Goal: Task Accomplishment & Management: Use online tool/utility

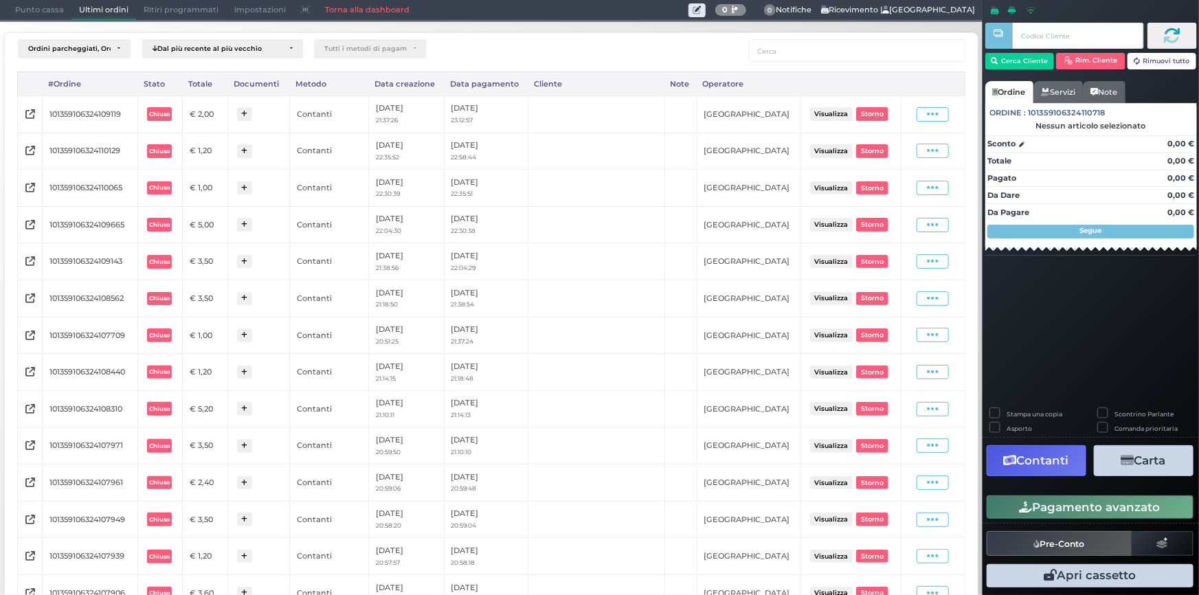
click at [27, 7] on span "Punto cassa" at bounding box center [40, 10] width 64 height 19
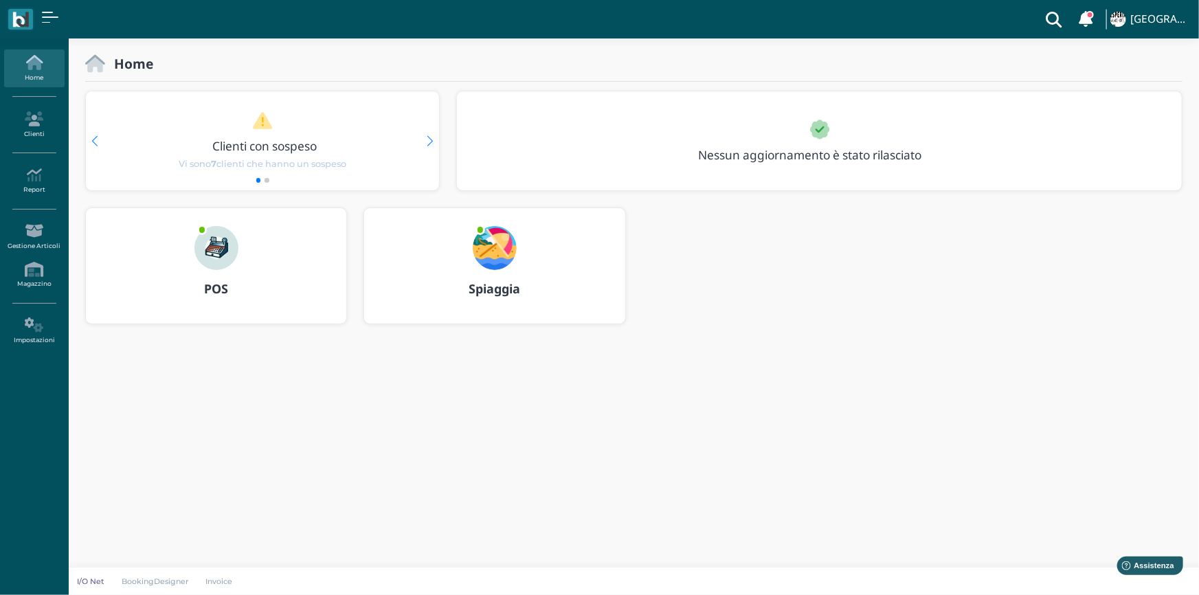
click at [268, 250] on div "POS" at bounding box center [216, 265] width 260 height 115
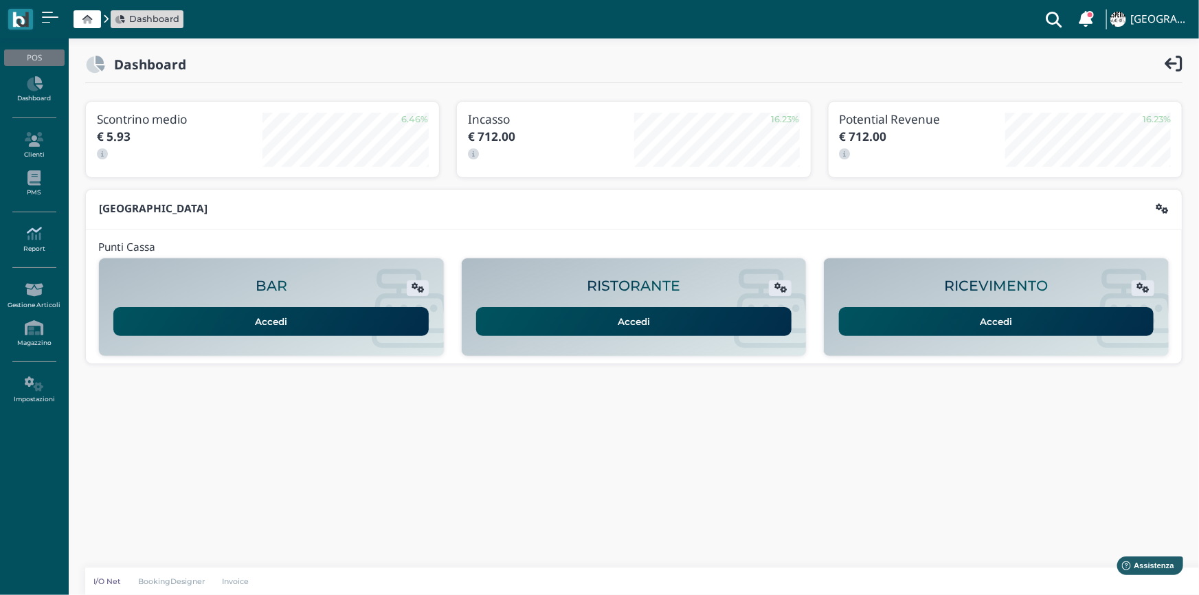
click at [35, 239] on icon at bounding box center [34, 233] width 60 height 15
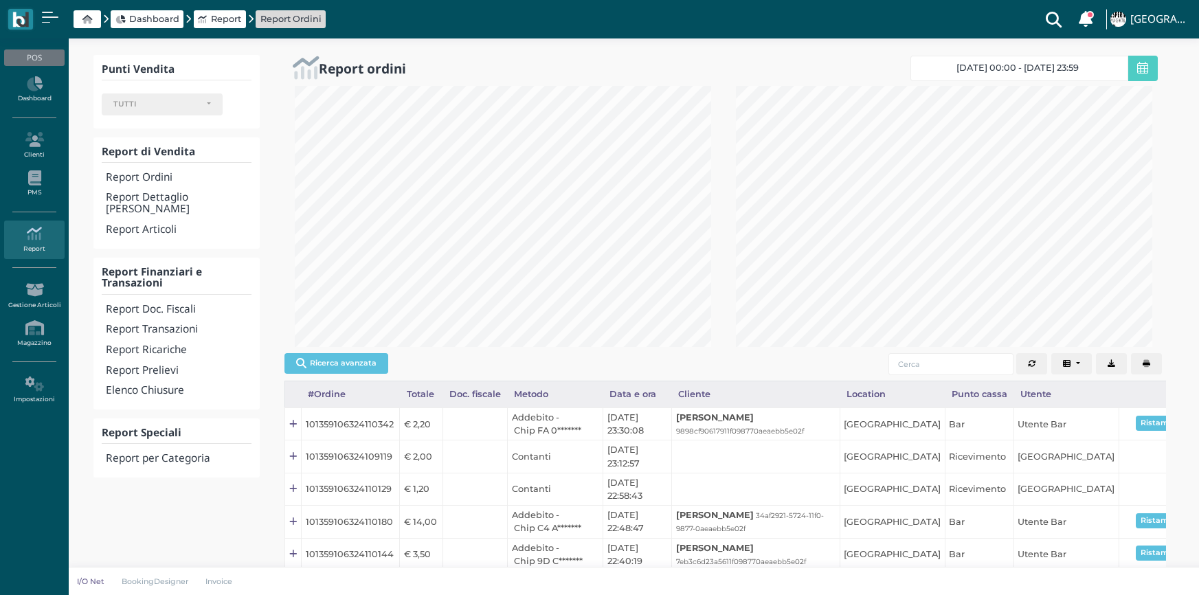
select select
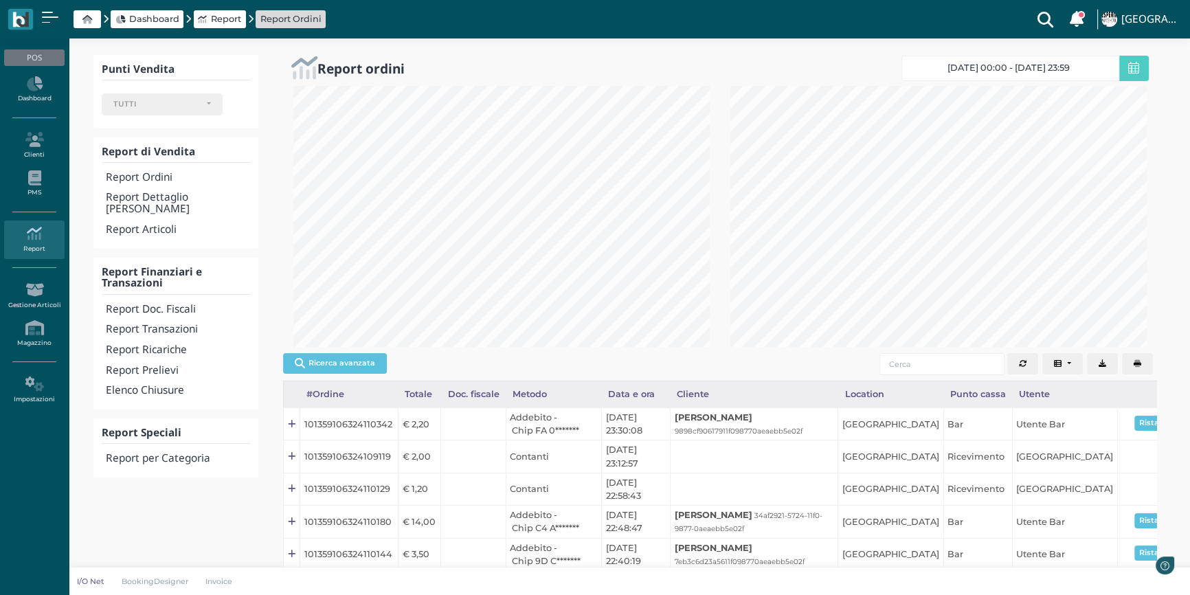
scroll to position [261, 436]
click at [167, 324] on h4 "Report Transazioni" at bounding box center [178, 330] width 144 height 12
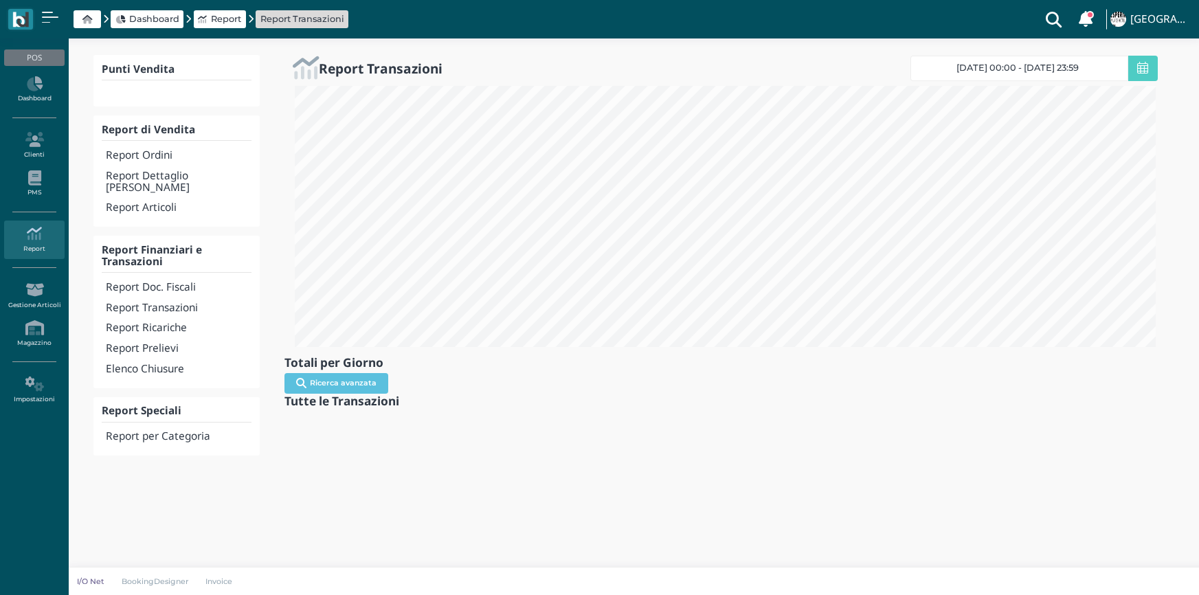
select select
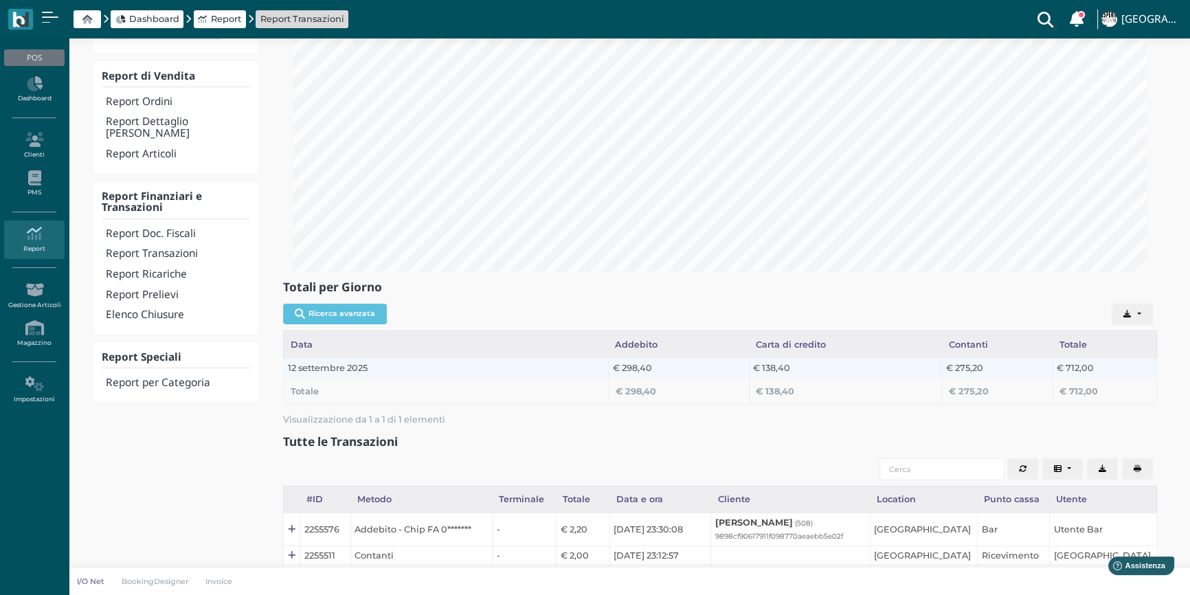
scroll to position [187, 0]
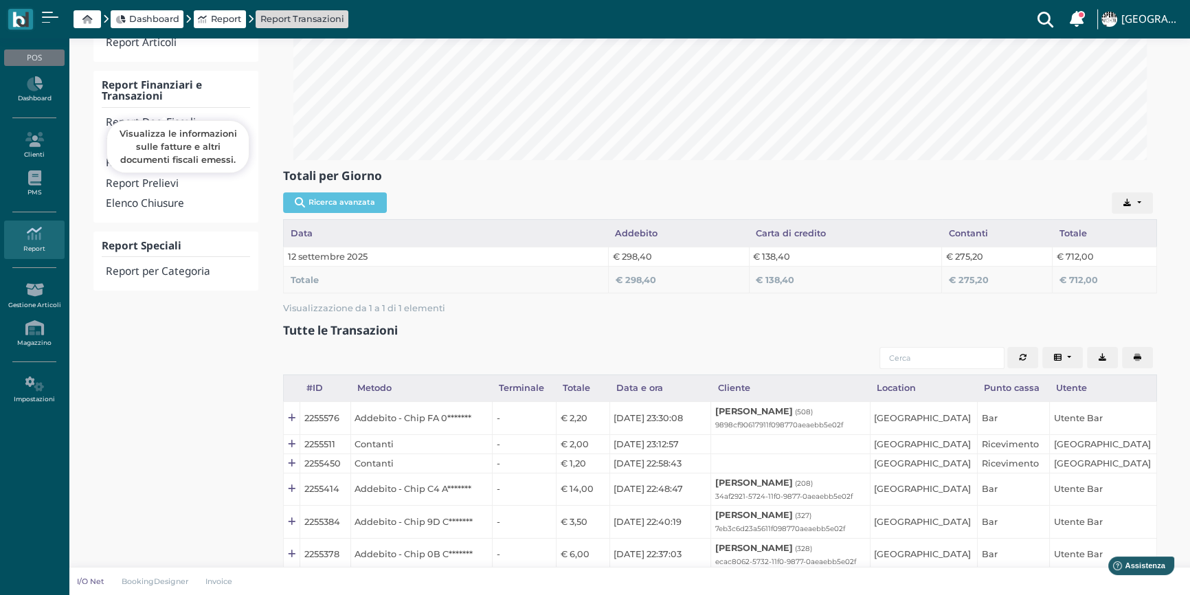
click at [174, 117] on h4 "Report Doc. Fiscali" at bounding box center [178, 123] width 144 height 12
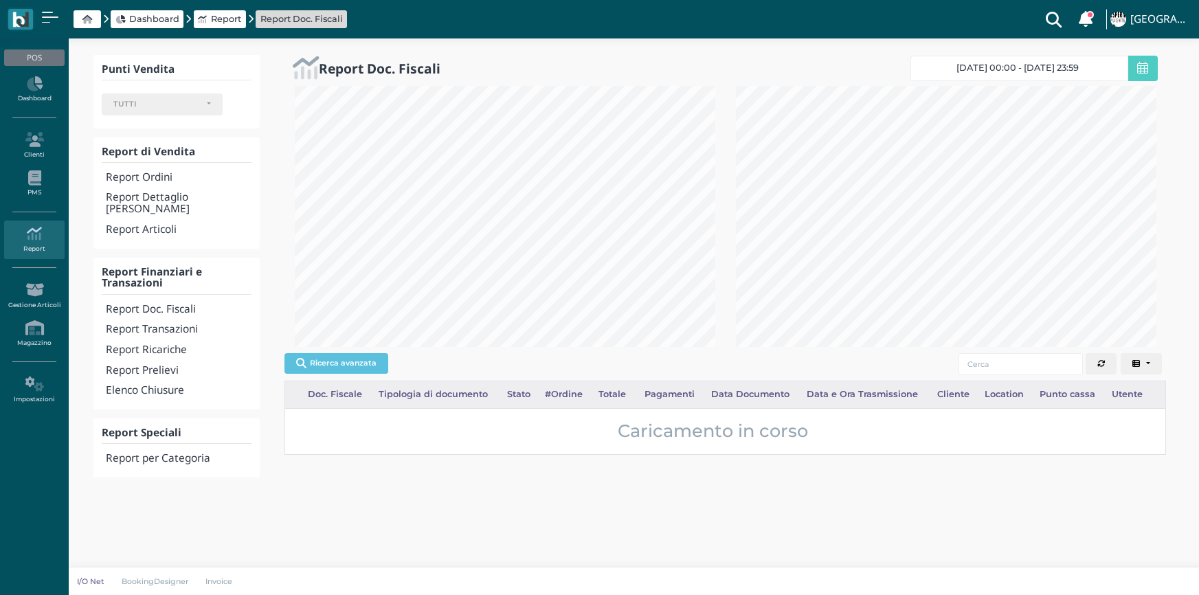
select select
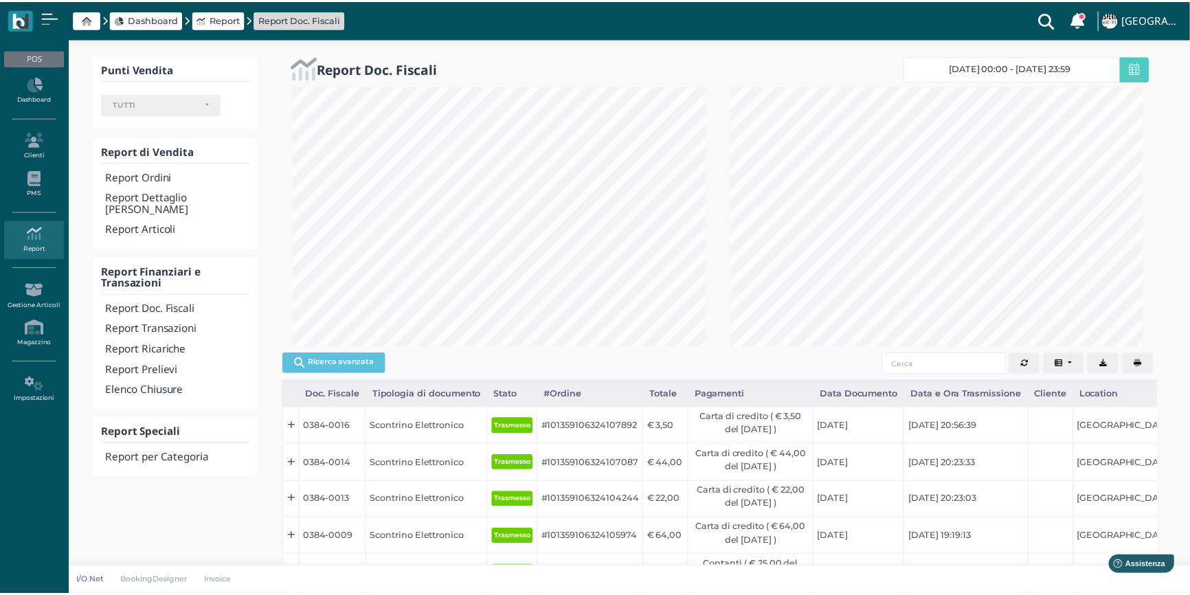
scroll to position [686709, 686532]
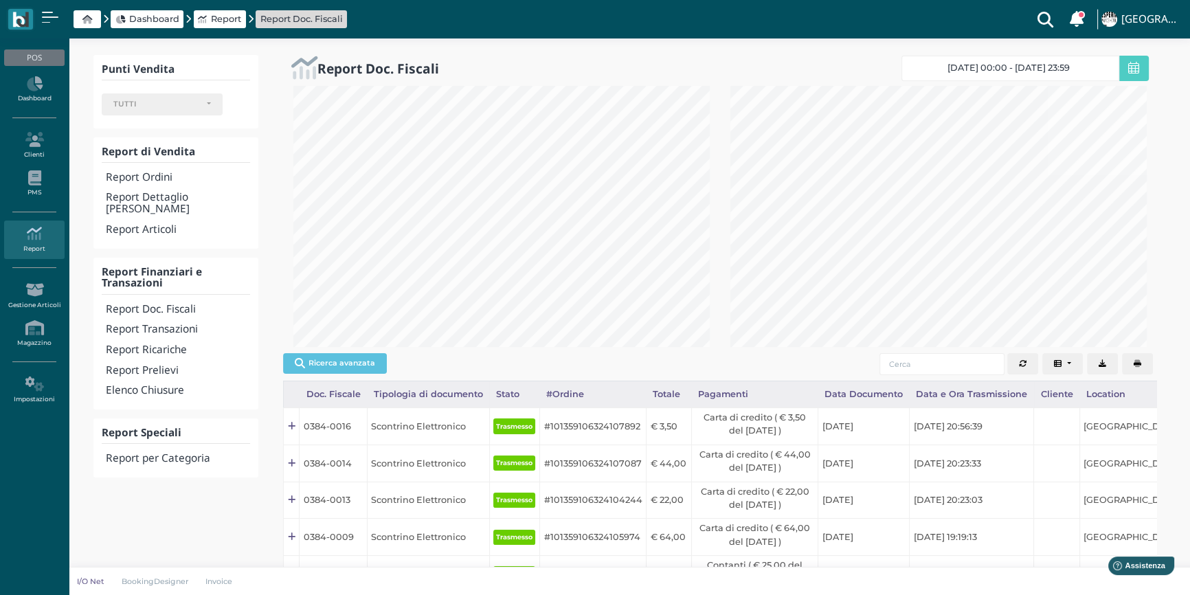
click at [1136, 363] on icon "button" at bounding box center [1138, 364] width 8 height 8
